Goal: Information Seeking & Learning: Learn about a topic

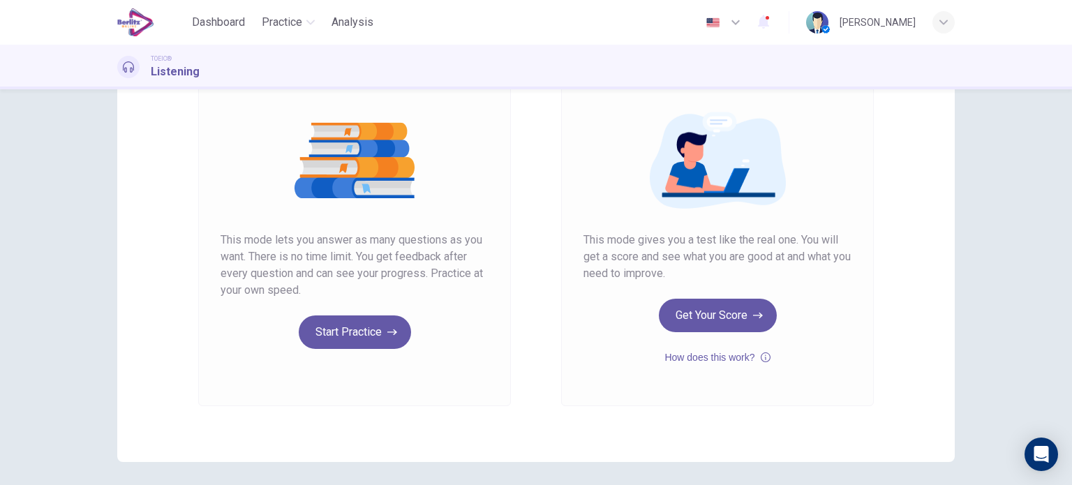
scroll to position [142, 0]
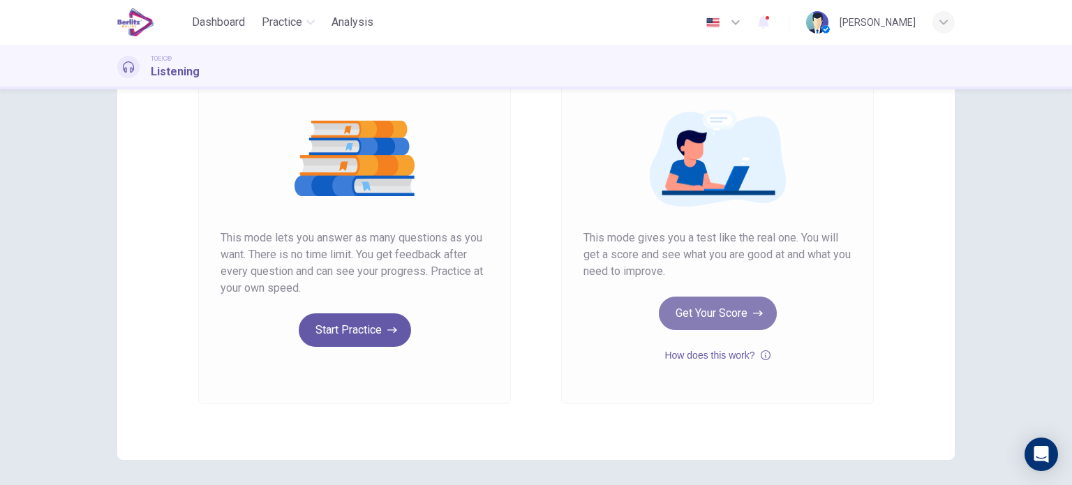
click at [690, 315] on button "Get Your Score" at bounding box center [718, 314] width 118 height 34
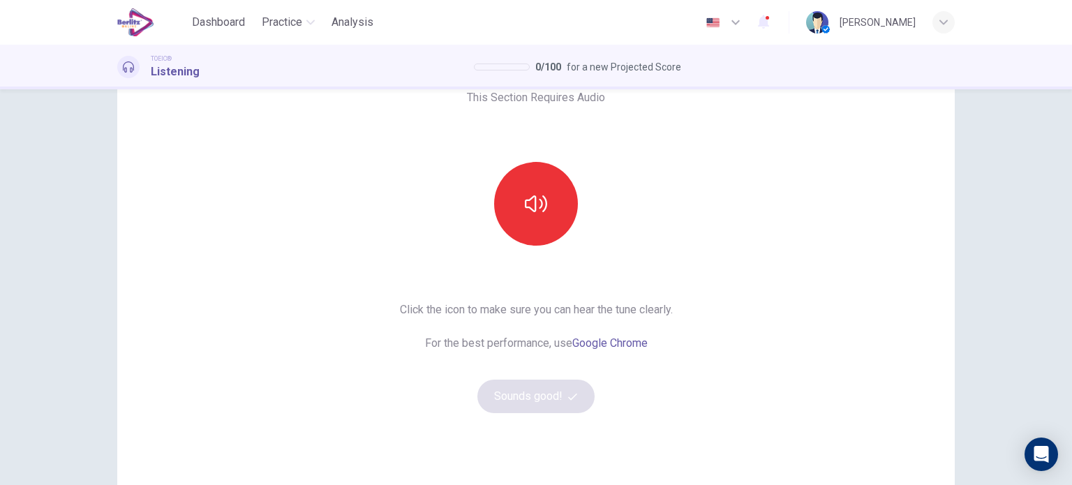
scroll to position [0, 0]
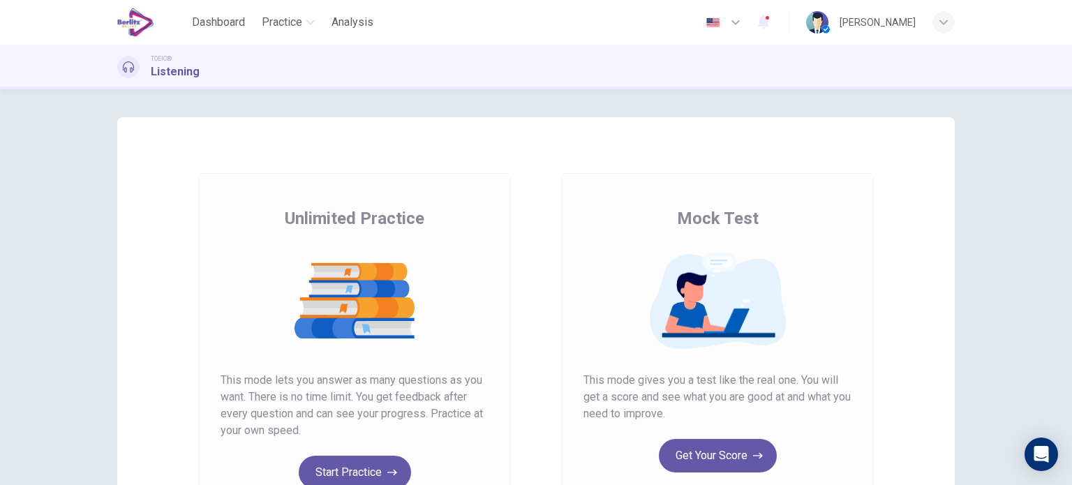
click at [824, 103] on div "Unlimited Practice Mock Test Unlimited Practice This mode lets you answer as ma…" at bounding box center [536, 287] width 1072 height 396
